Goal: Navigation & Orientation: Find specific page/section

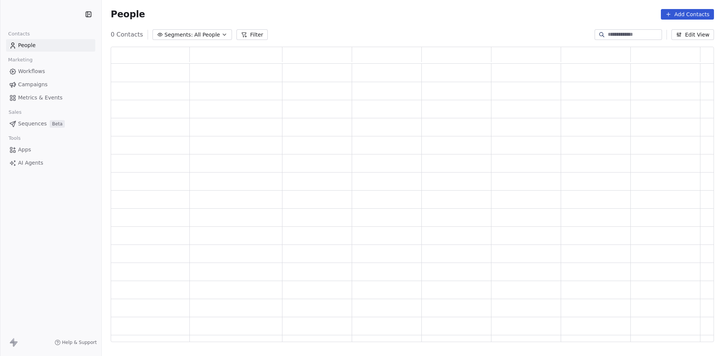
scroll to position [289, 598]
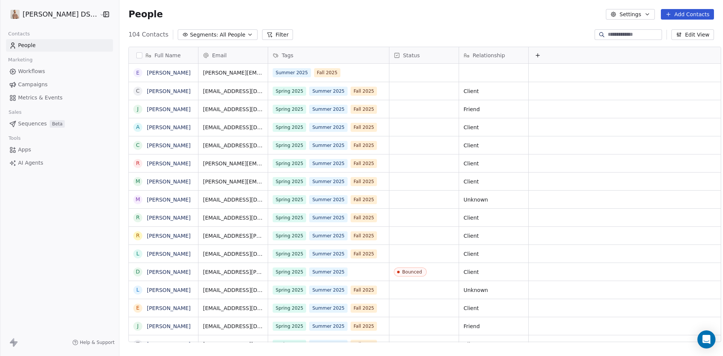
click at [32, 72] on span "Workflows" at bounding box center [31, 71] width 27 height 8
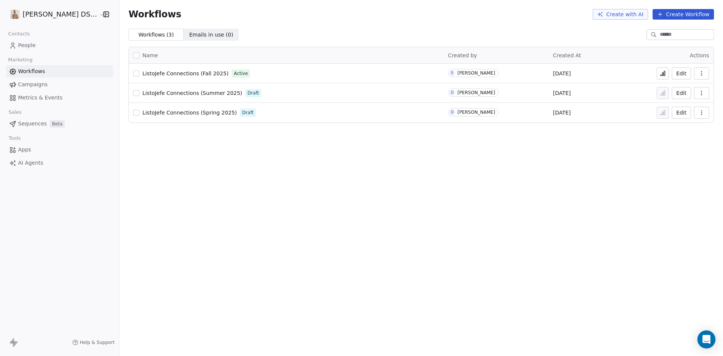
click at [190, 73] on span "ListoJefe Connections (Fall 2025)" at bounding box center [185, 73] width 86 height 6
